Goal: Transaction & Acquisition: Download file/media

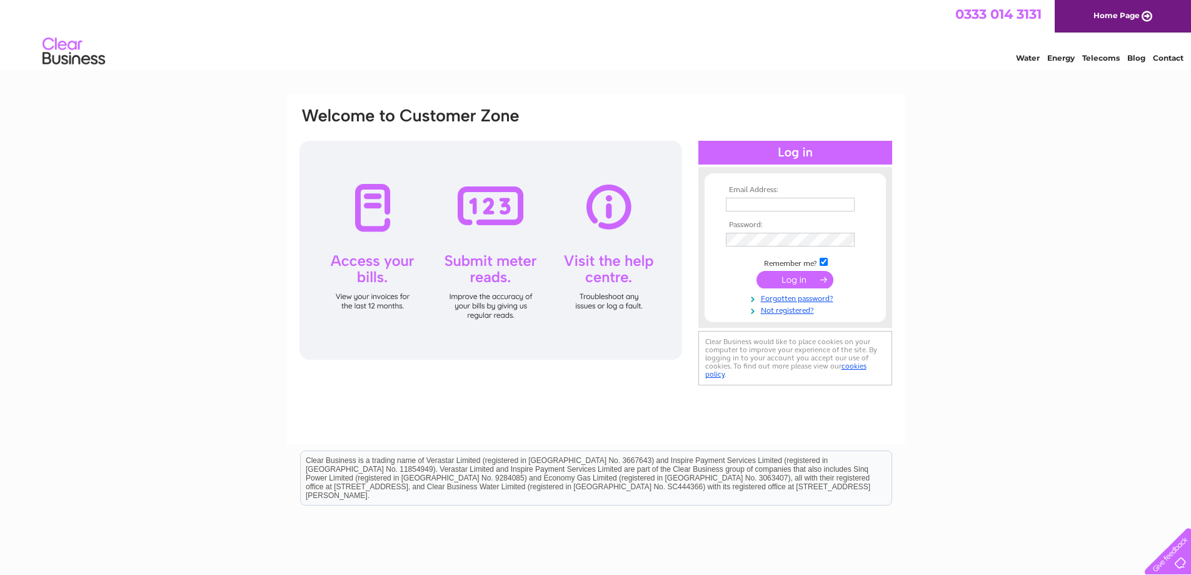
type input "[EMAIL_ADDRESS][DOMAIN_NAME]"
click at [772, 274] on input "submit" at bounding box center [794, 280] width 77 height 18
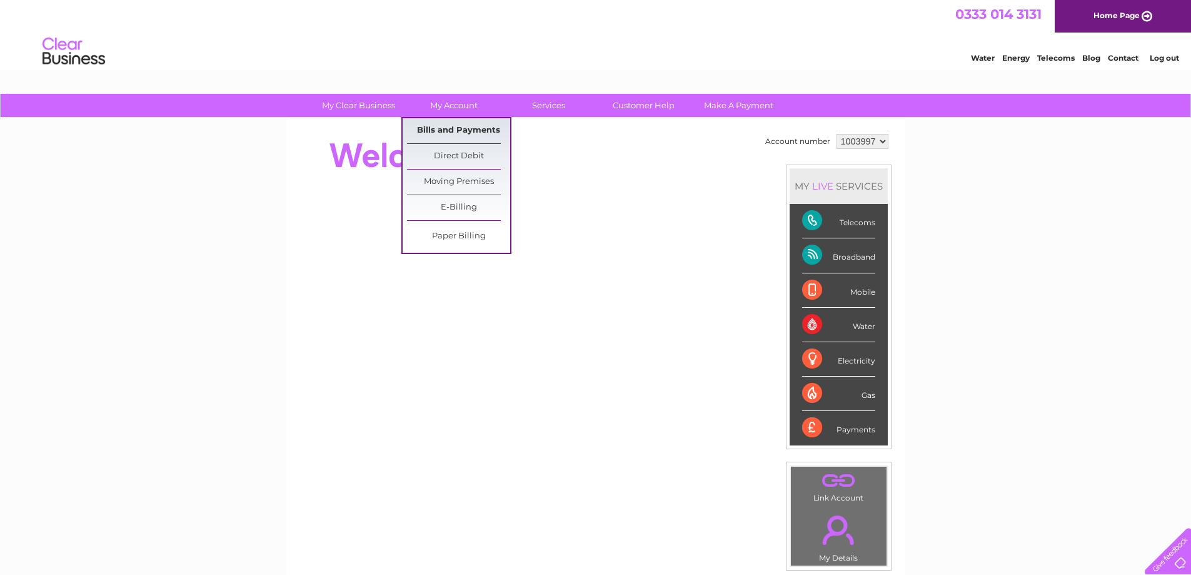
click at [444, 131] on link "Bills and Payments" at bounding box center [458, 130] width 103 height 25
click at [453, 131] on link "Bills and Payments" at bounding box center [458, 130] width 103 height 25
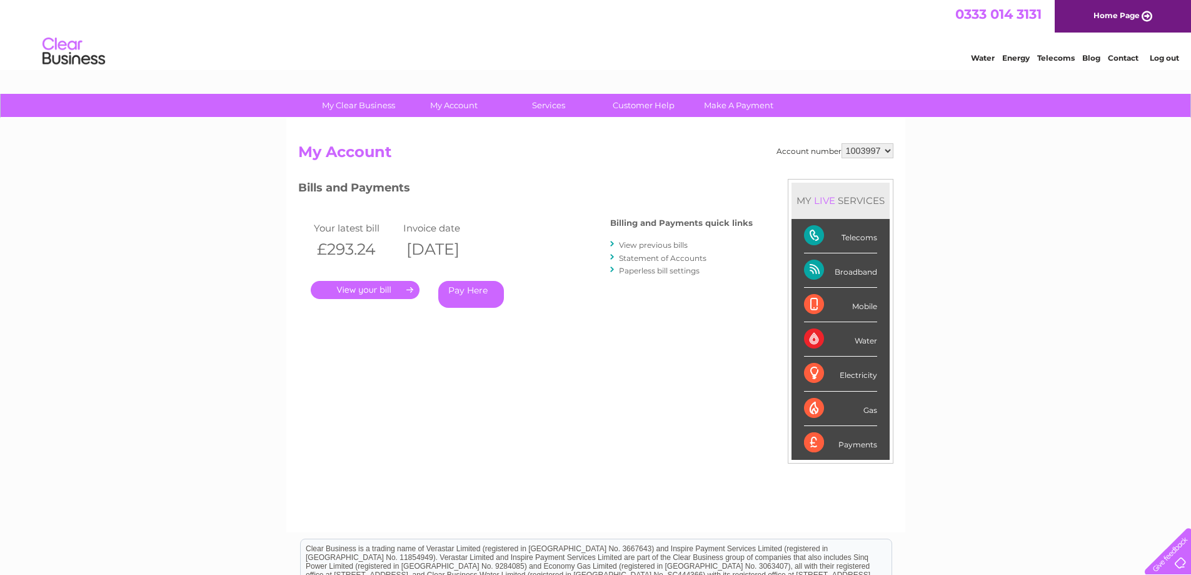
click at [394, 290] on link "." at bounding box center [365, 290] width 109 height 18
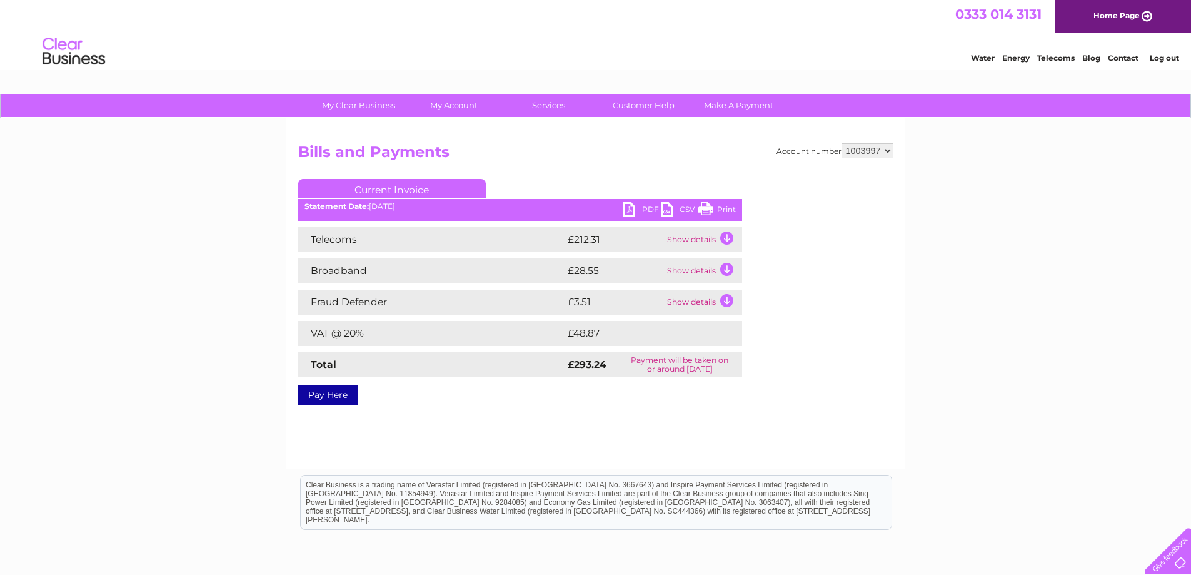
click at [636, 208] on link "PDF" at bounding box center [642, 211] width 38 height 18
drag, startPoint x: 890, startPoint y: 150, endPoint x: 885, endPoint y: 155, distance: 7.1
click at [890, 150] on select "1003997 1023746" at bounding box center [867, 150] width 52 height 15
select select "1023746"
click at [841, 143] on select "1003997 1023746" at bounding box center [867, 150] width 52 height 15
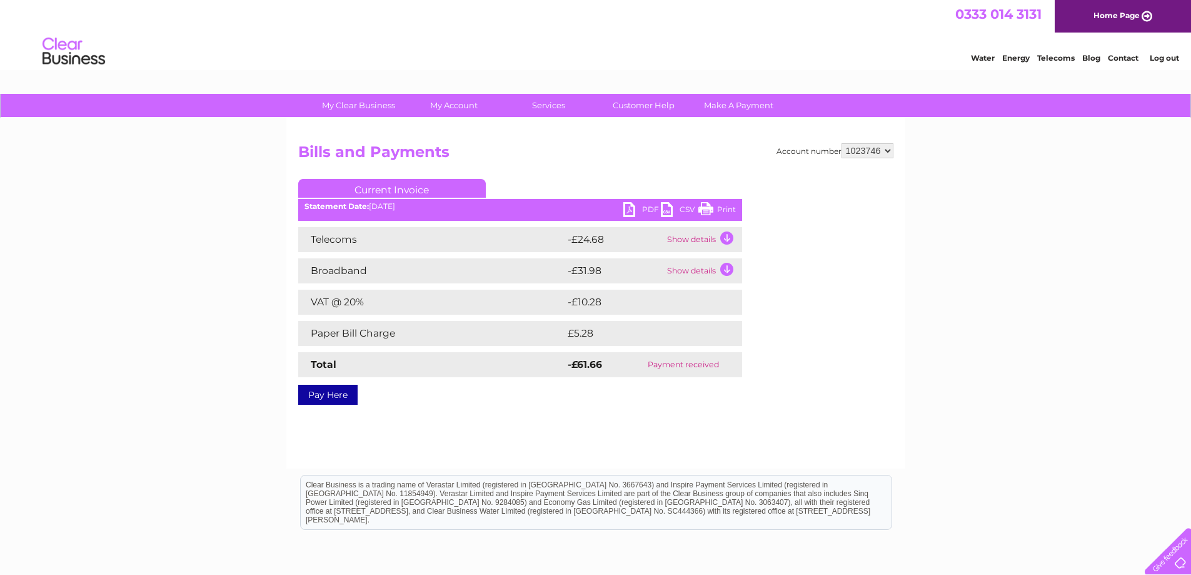
click at [646, 214] on link "PDF" at bounding box center [642, 211] width 38 height 18
